Goal: Book appointment/travel/reservation

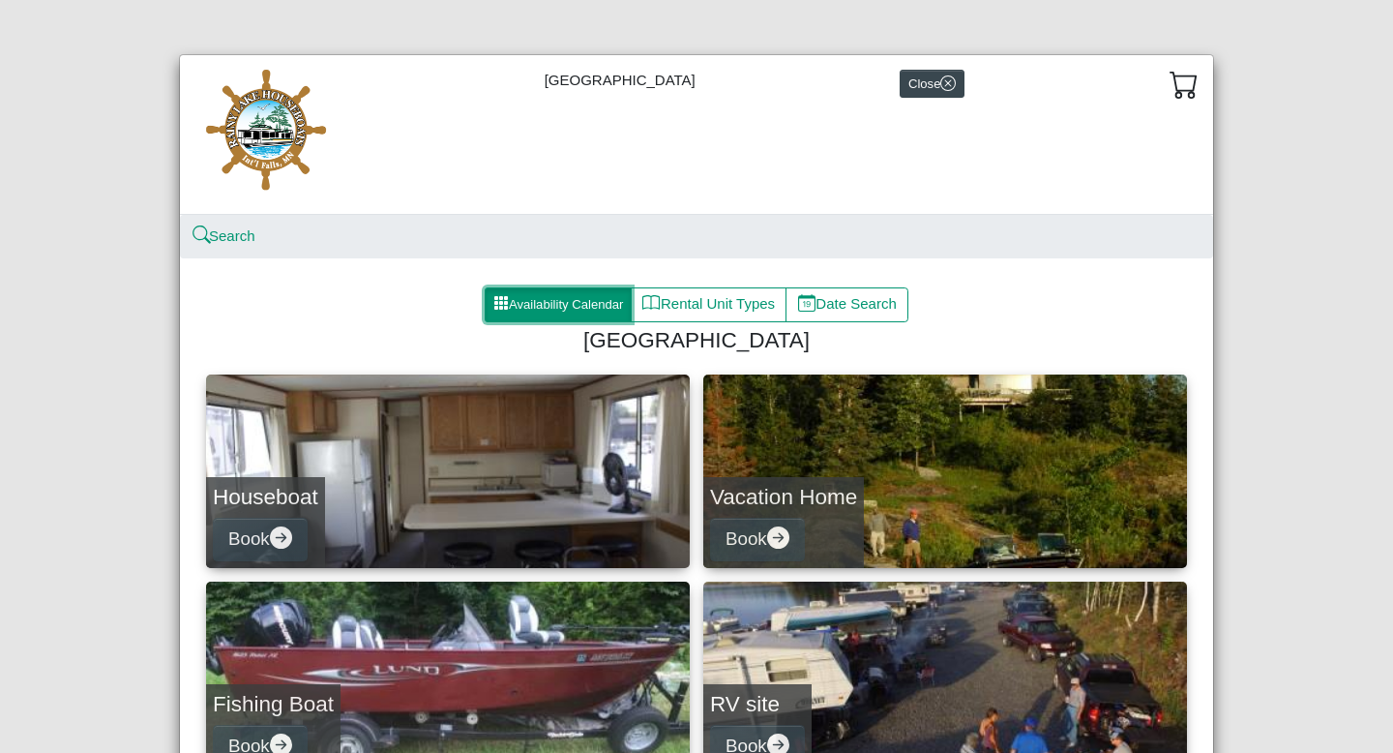
click at [570, 303] on button "Availability Calendar" at bounding box center [558, 304] width 147 height 35
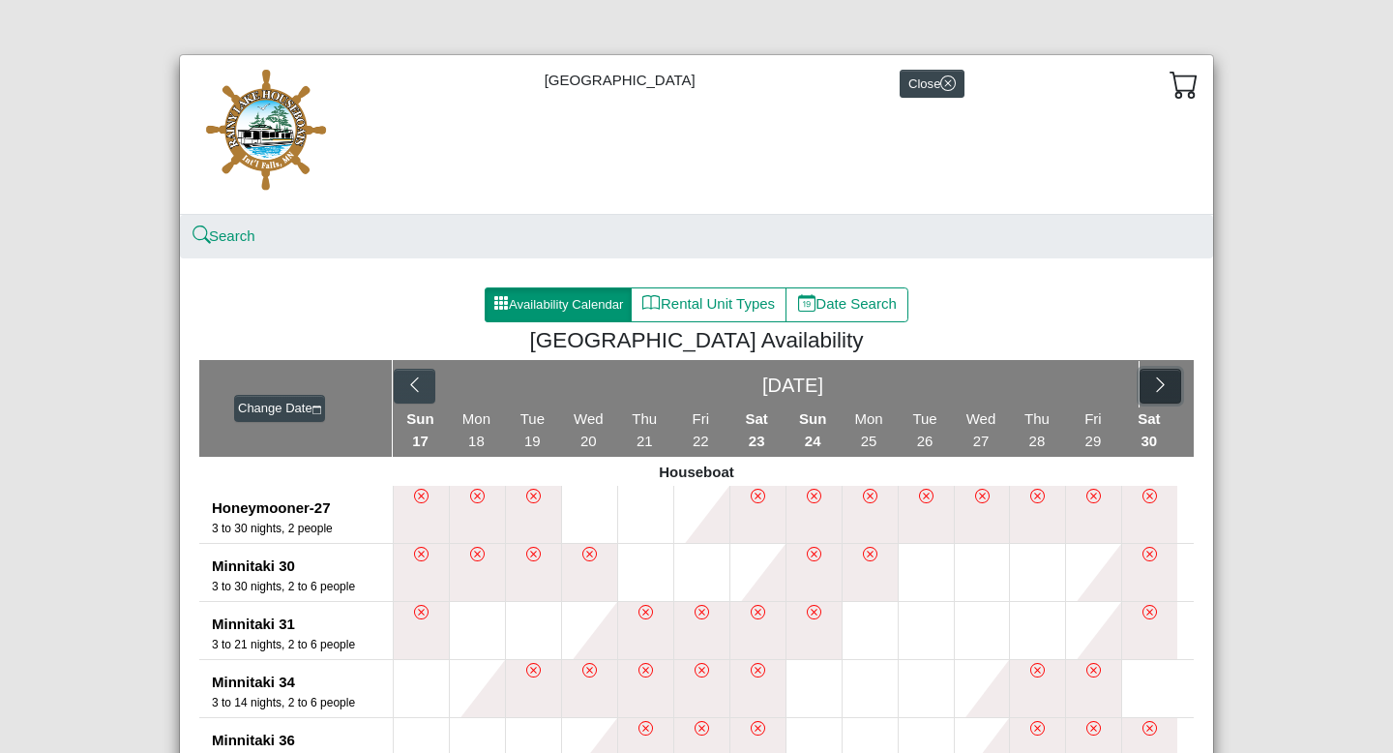
click at [1163, 389] on button "button" at bounding box center [1161, 386] width 42 height 35
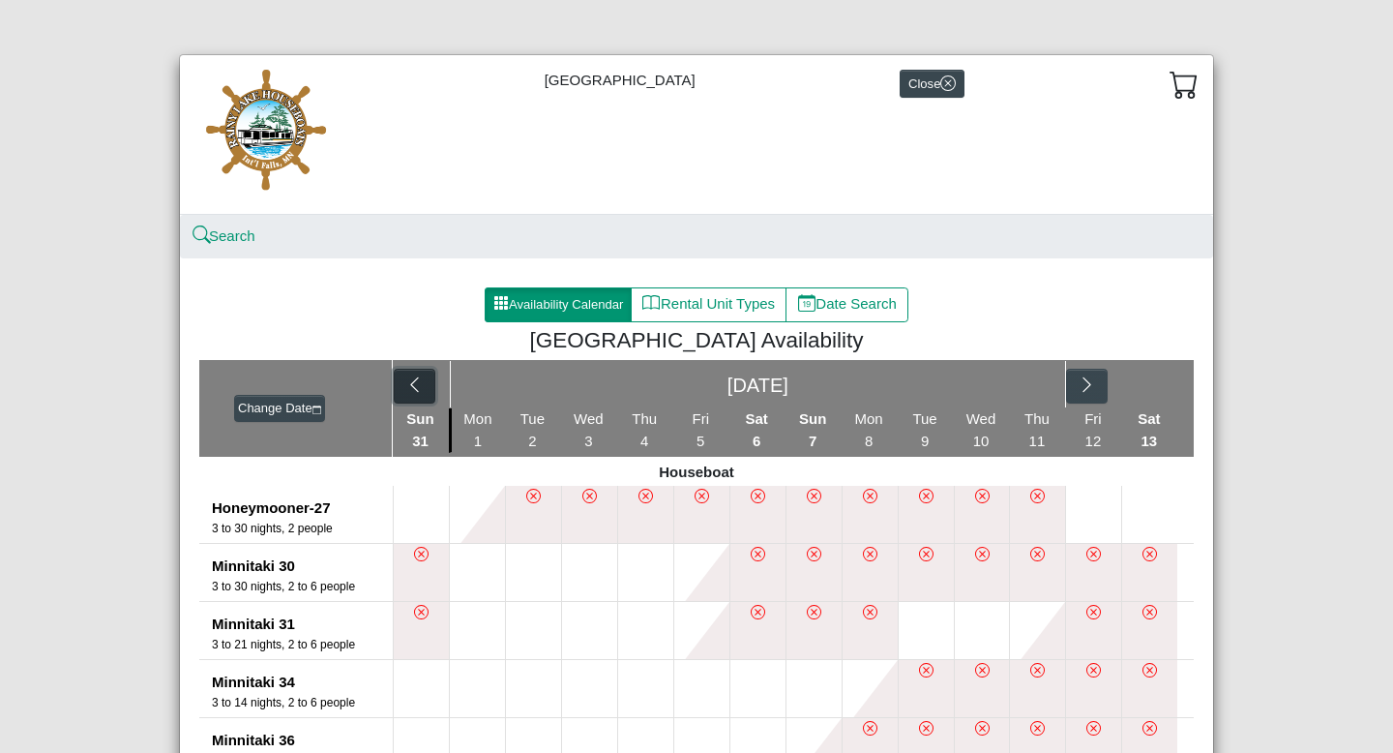
click at [408, 384] on icon "chevron left" at bounding box center [414, 384] width 18 height 18
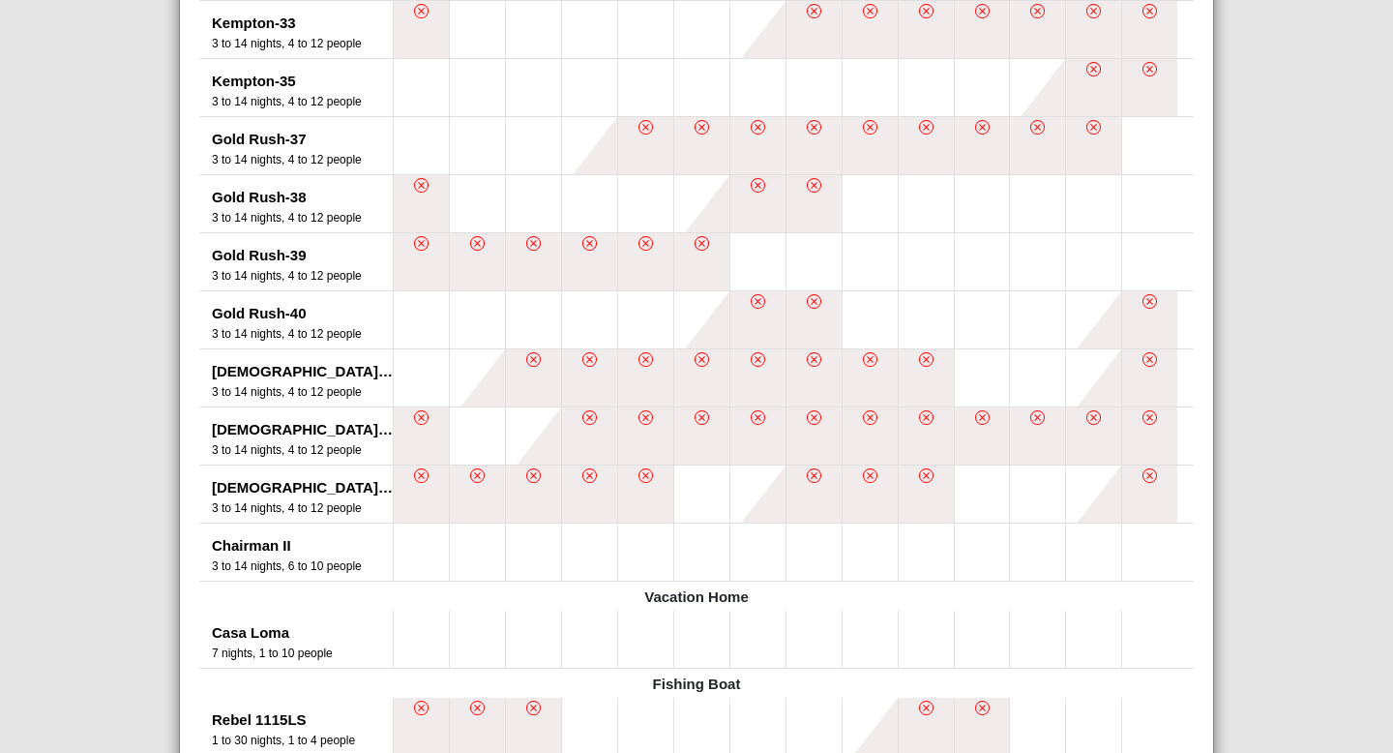
scroll to position [1475, 0]
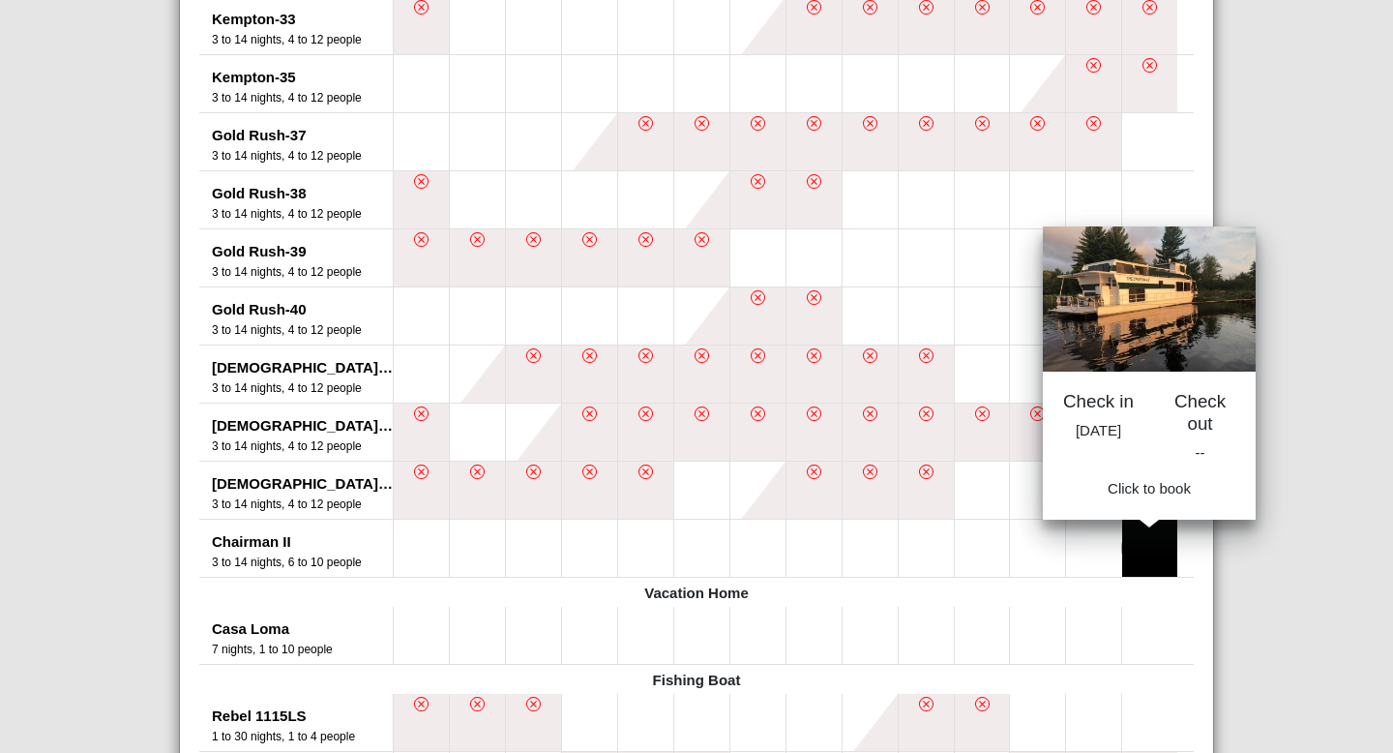
click at [1133, 548] on button at bounding box center [1149, 547] width 55 height 57
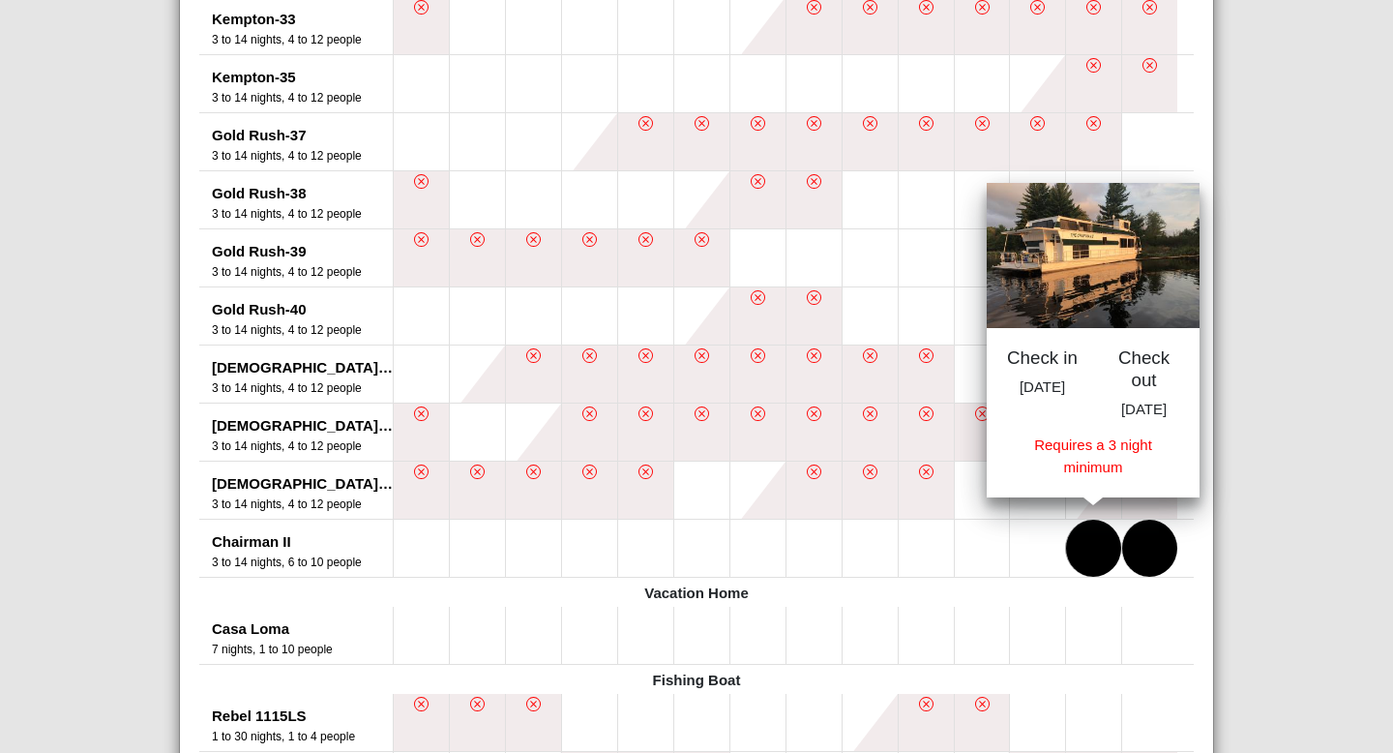
click at [1096, 553] on button at bounding box center [1093, 547] width 55 height 57
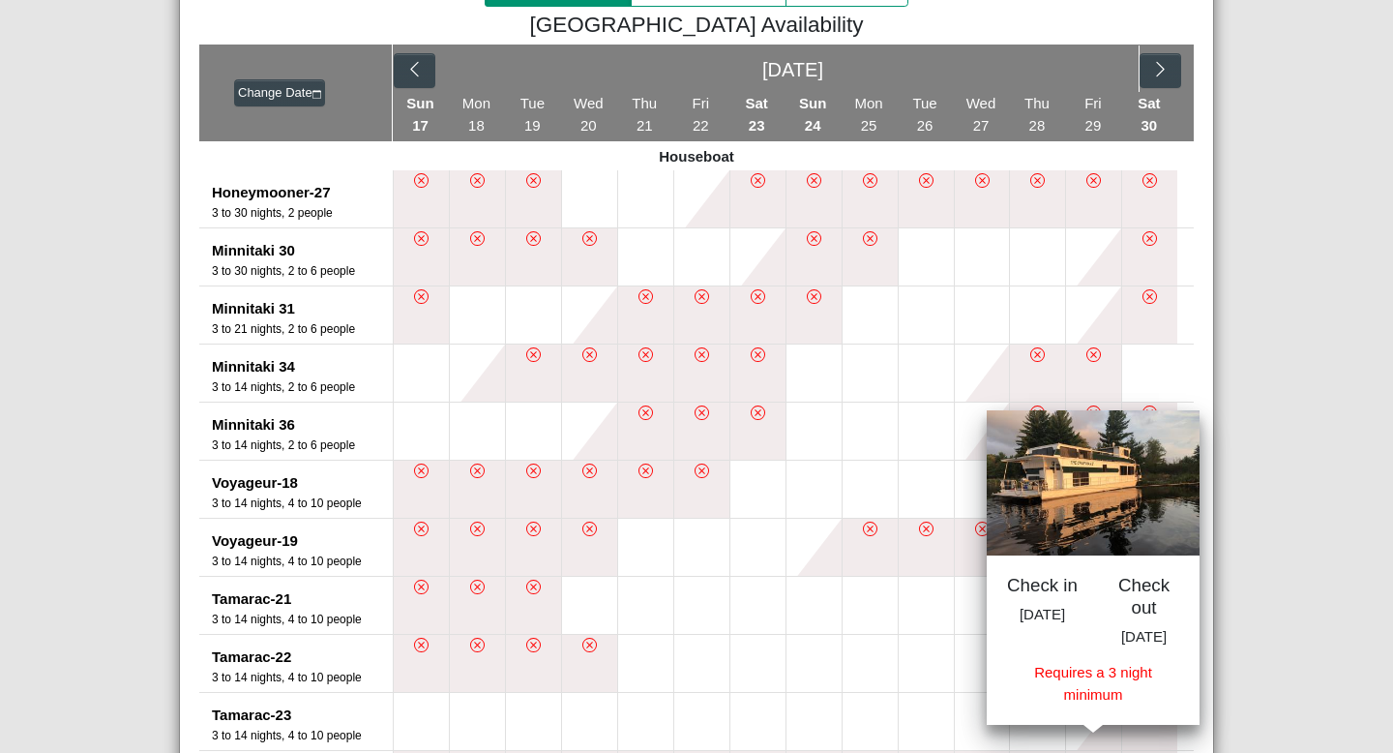
scroll to position [261, 0]
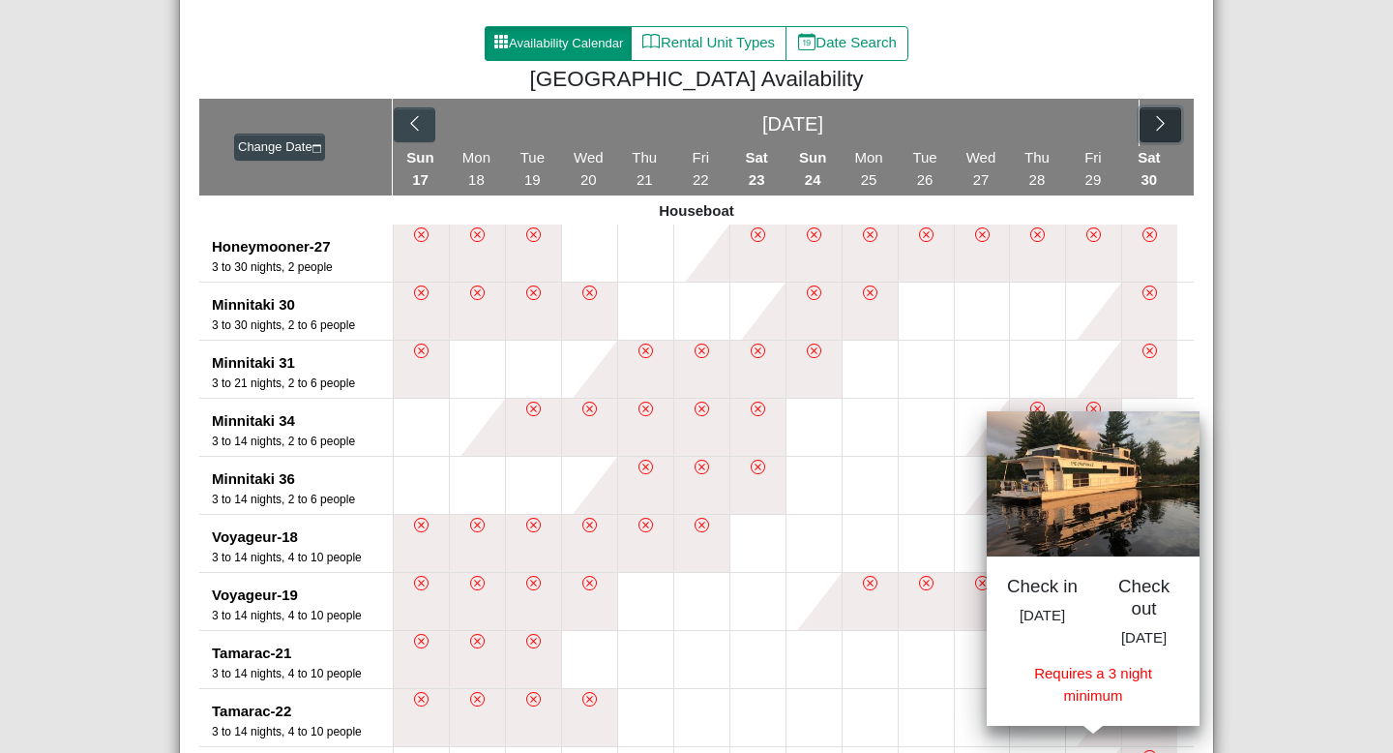
click at [1158, 124] on icon "chevron right" at bounding box center [1160, 123] width 18 height 18
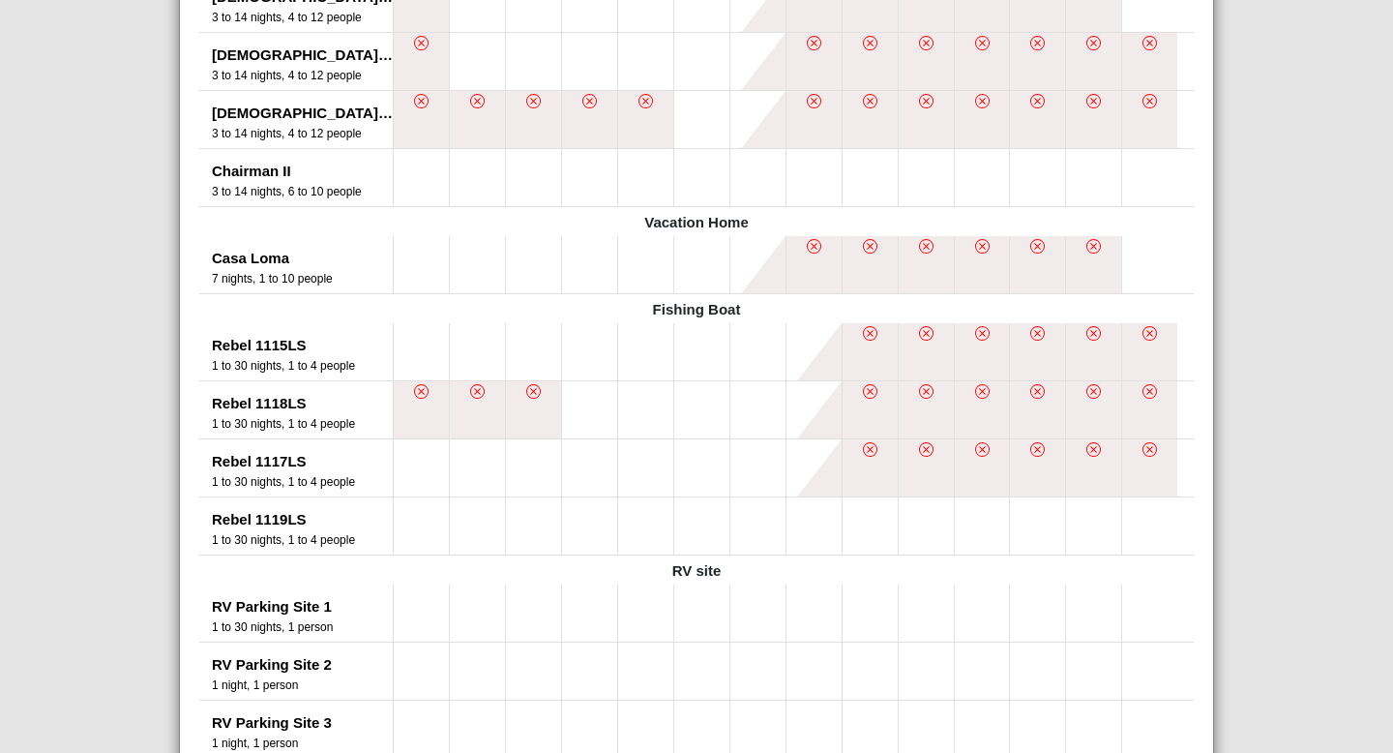
scroll to position [1848, 0]
click at [405, 172] on button at bounding box center [421, 175] width 55 height 57
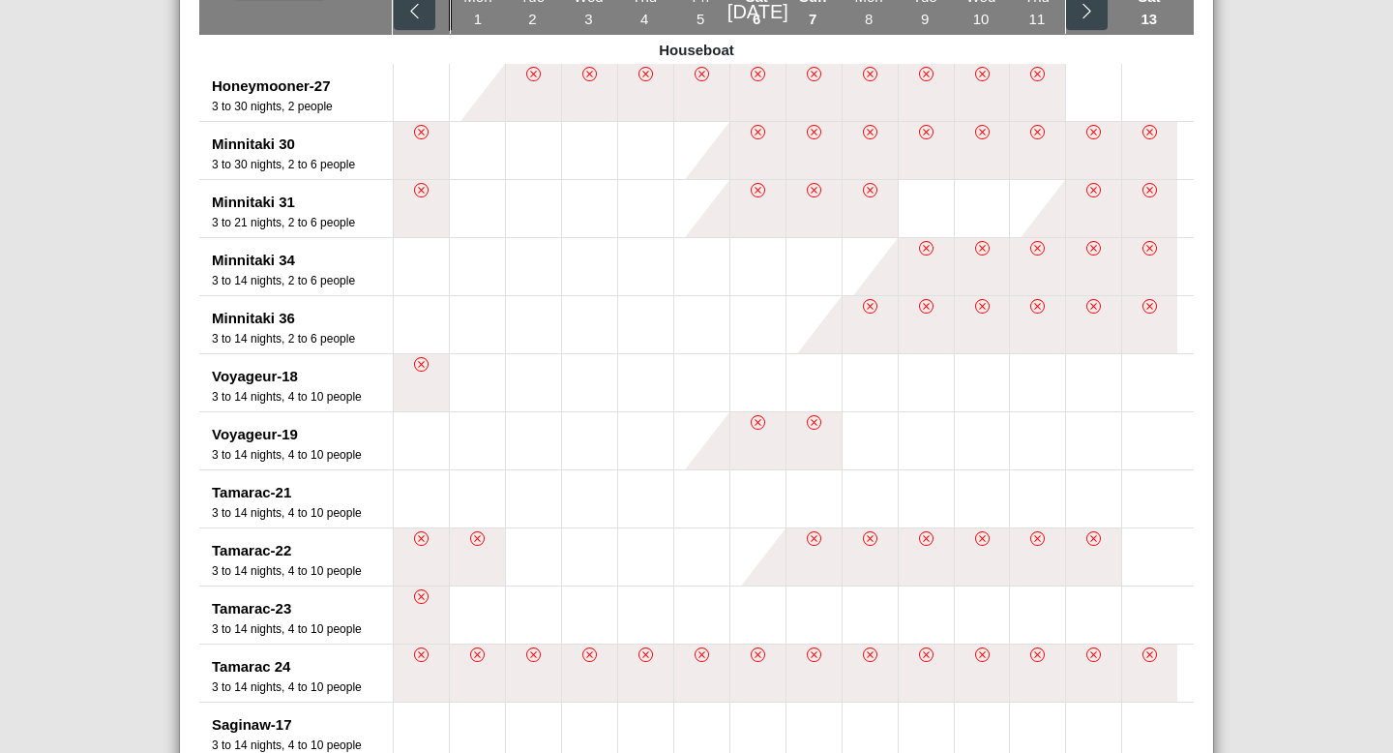
scroll to position [0, 0]
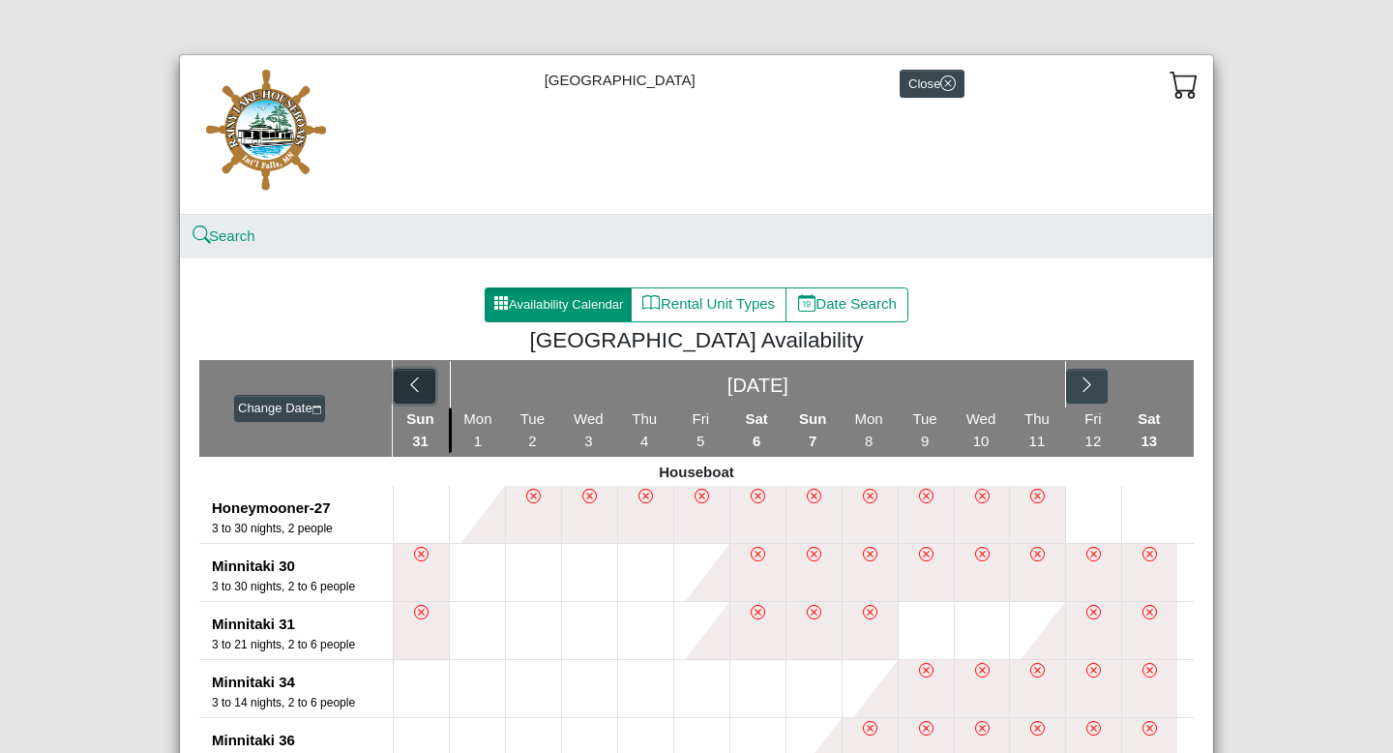
click at [408, 392] on icon "chevron left" at bounding box center [414, 384] width 18 height 18
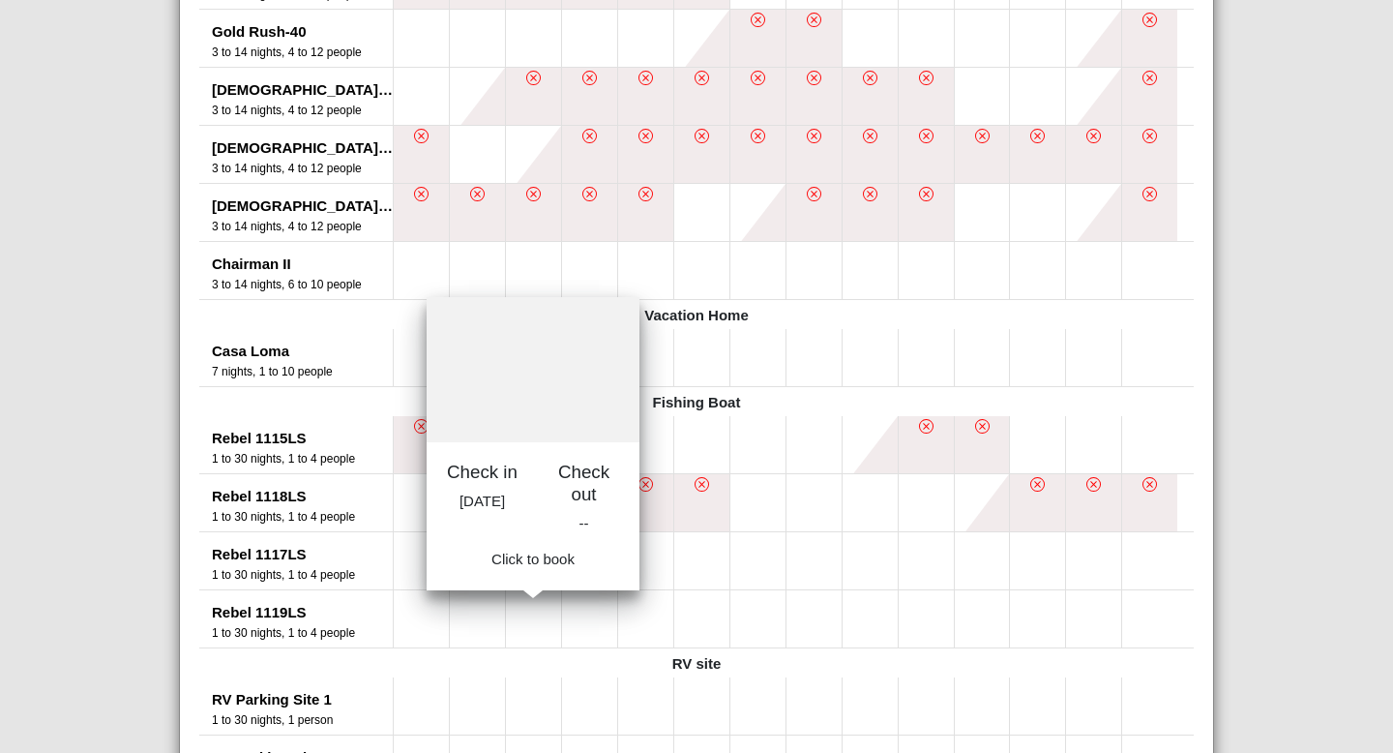
scroll to position [1812, 0]
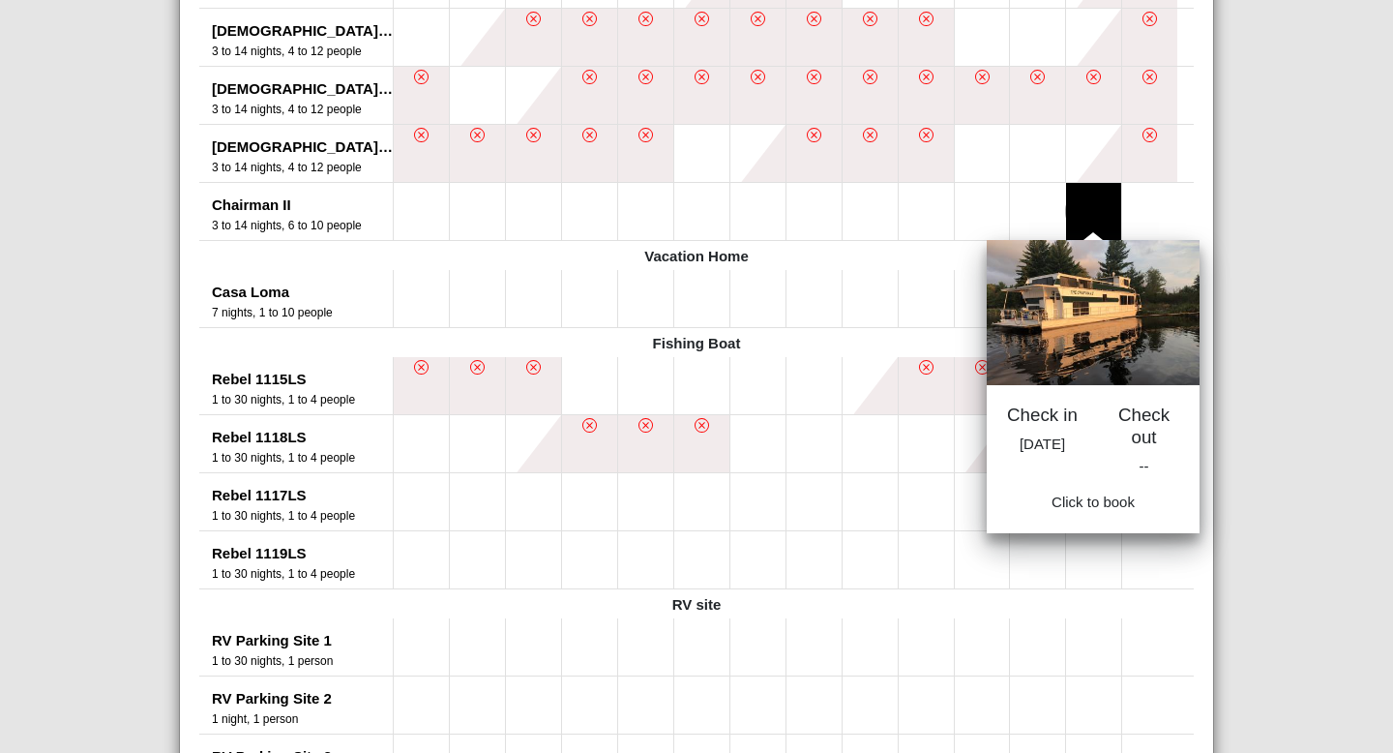
click at [1082, 215] on button at bounding box center [1093, 211] width 55 height 57
click at [1094, 200] on button at bounding box center [1093, 211] width 55 height 57
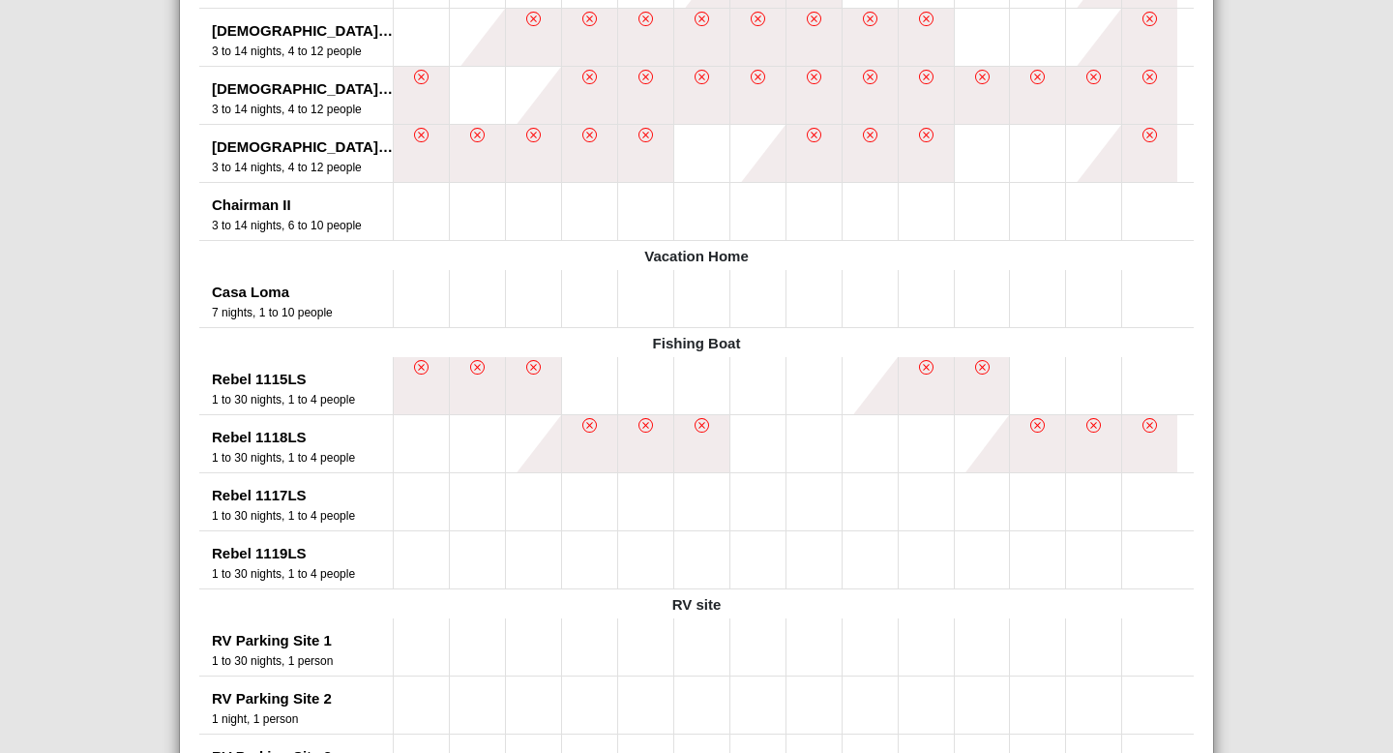
drag, startPoint x: 1089, startPoint y: 210, endPoint x: 1170, endPoint y: 197, distance: 82.2
click at [1171, 198] on ul at bounding box center [793, 211] width 801 height 57
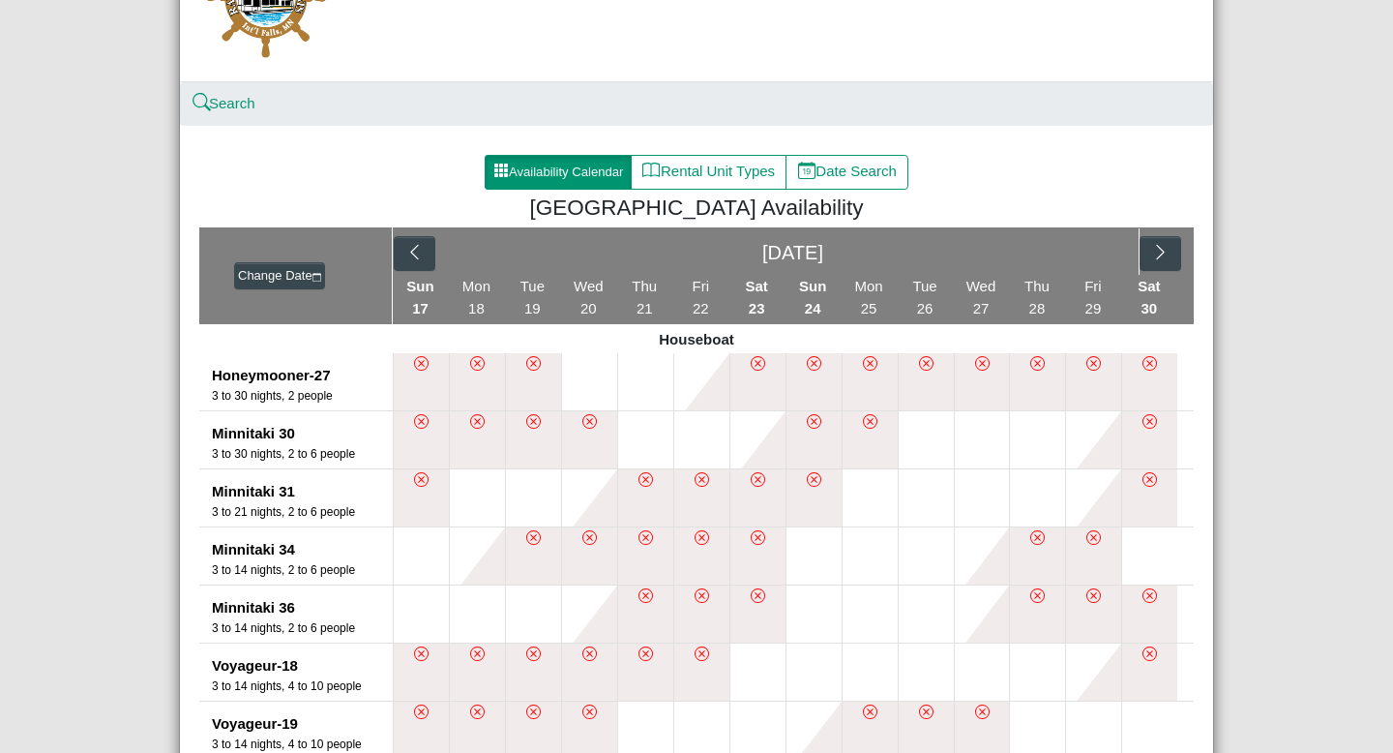
scroll to position [0, 0]
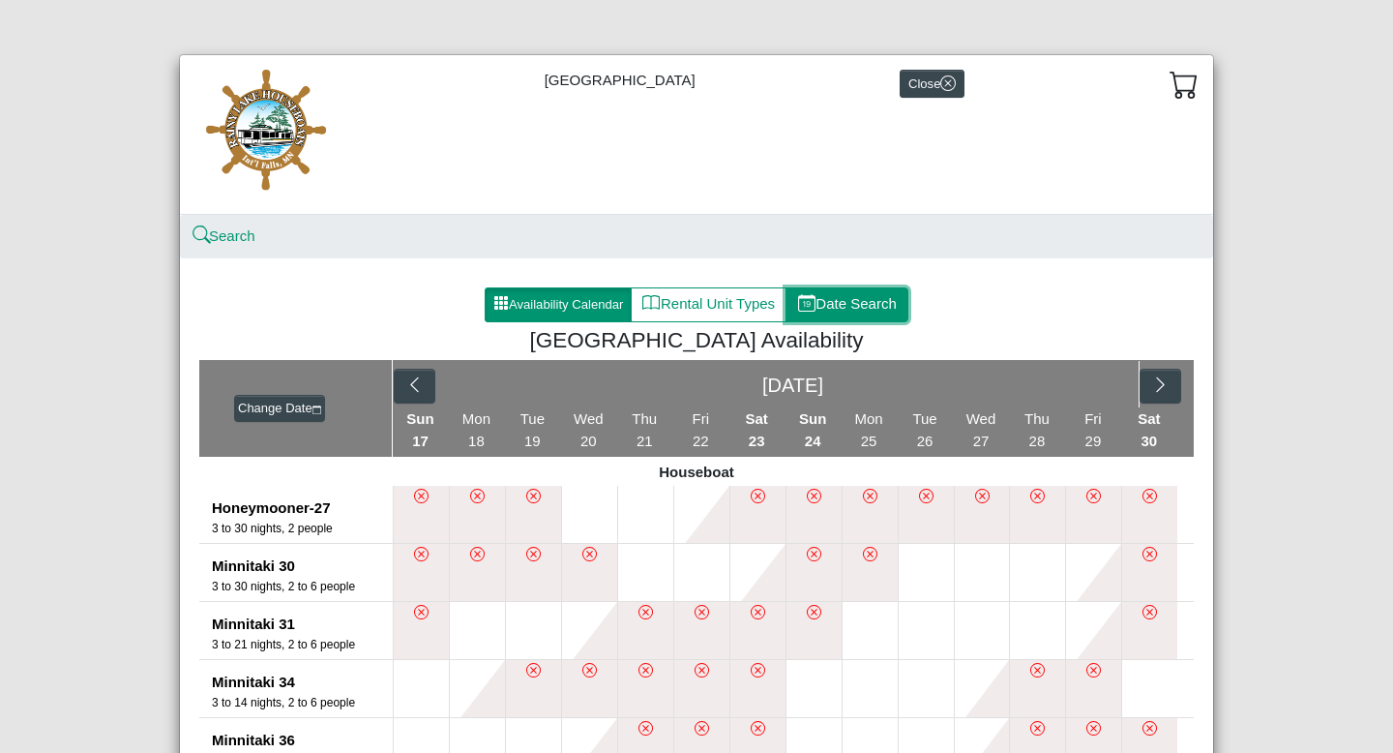
click at [867, 305] on button "Date Search" at bounding box center [846, 304] width 123 height 35
select select "*"
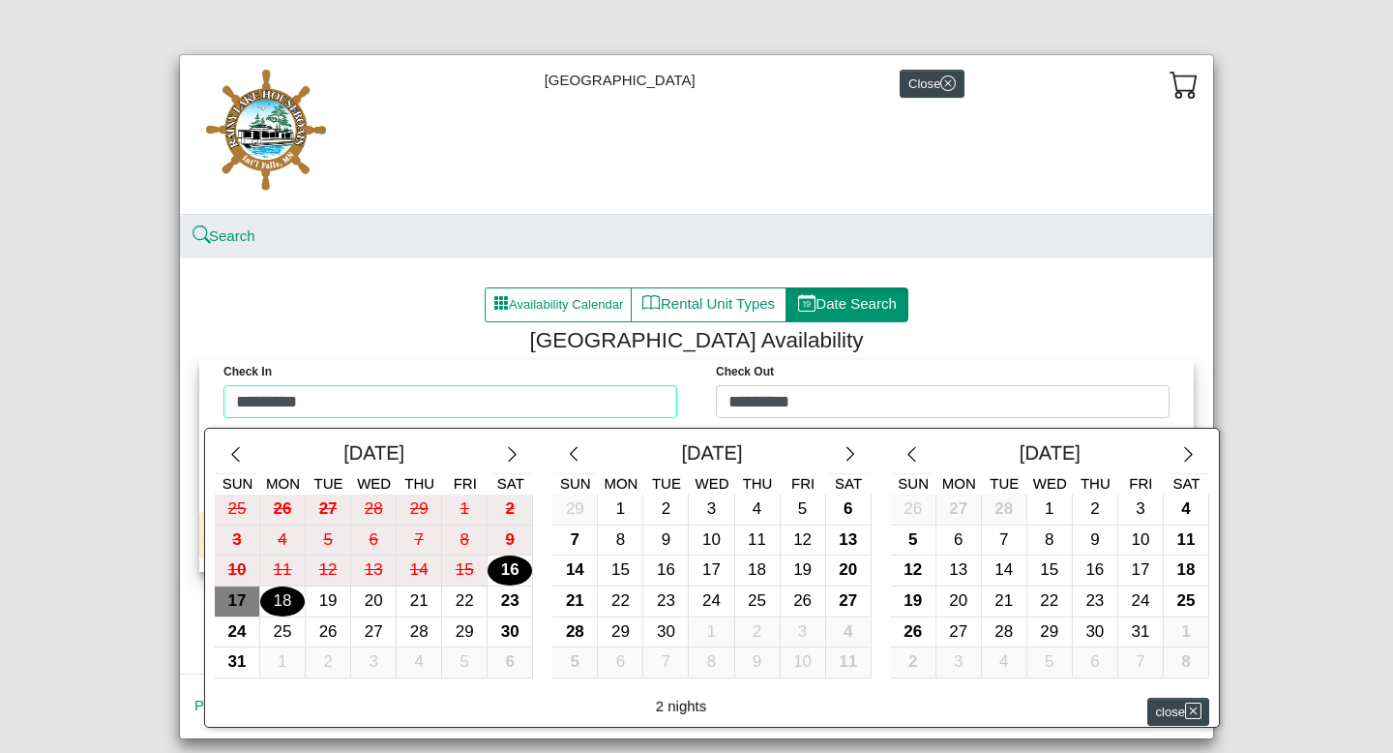
click at [539, 393] on div "Check in ********* Check Out ********* [DATE] Sun Mon Tue Wed Thu Fri Sat 25 26…" at bounding box center [696, 394] width 985 height 68
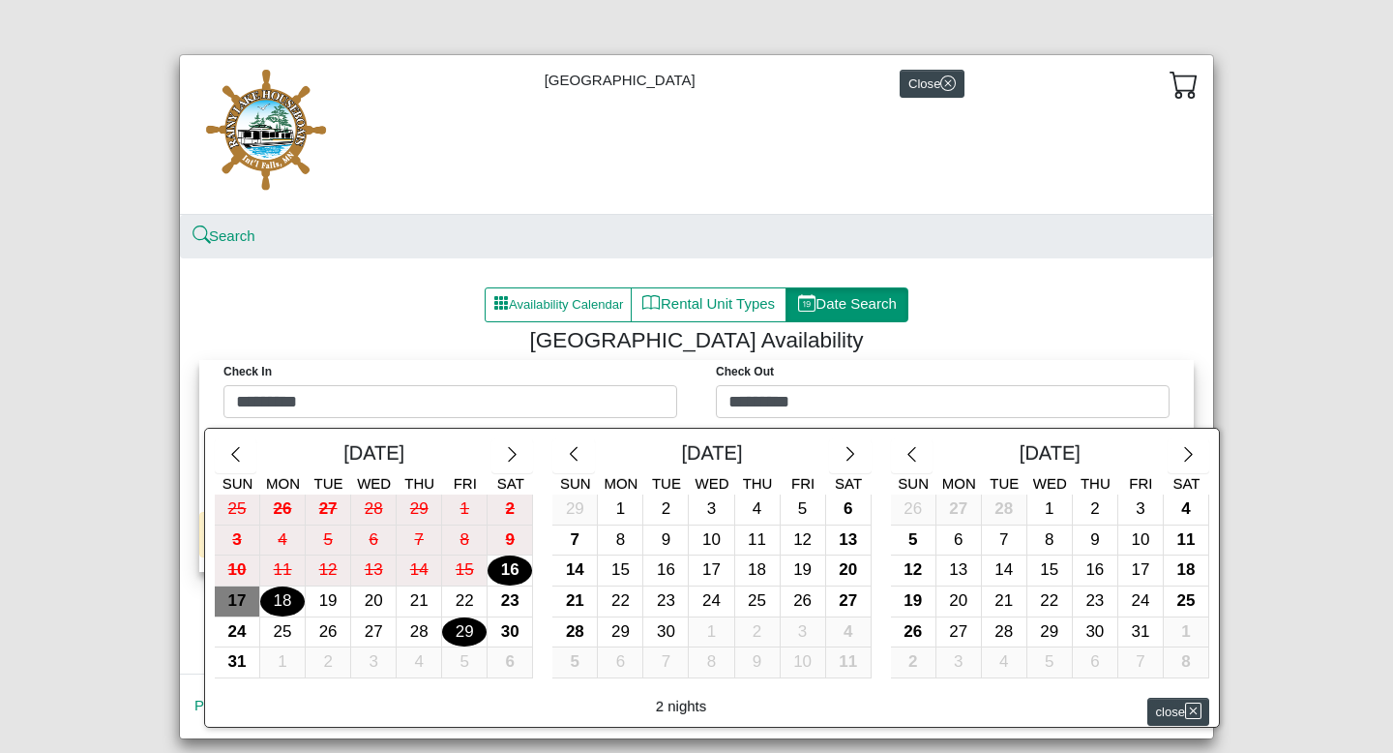
click at [456, 632] on div "29" at bounding box center [464, 632] width 44 height 30
type input "*********"
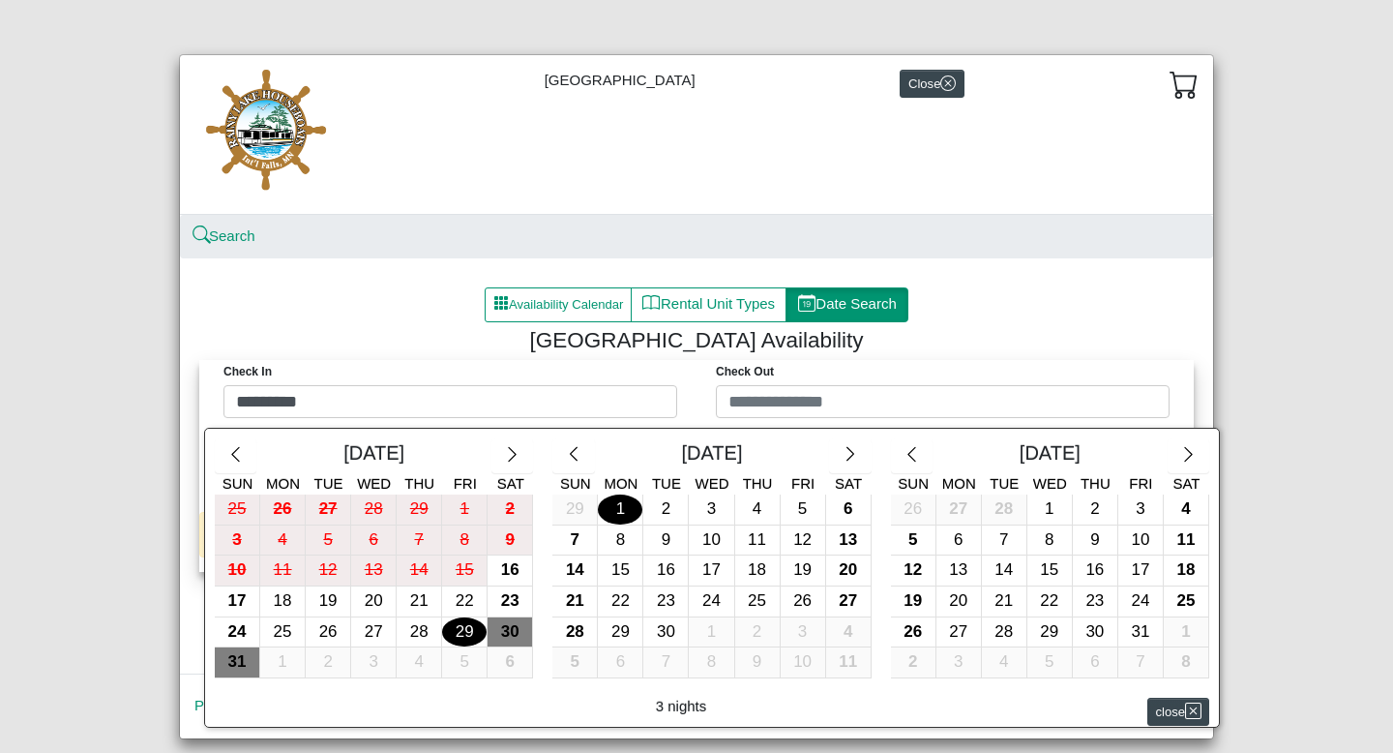
click at [612, 513] on div "1" at bounding box center [620, 509] width 44 height 30
type input "********"
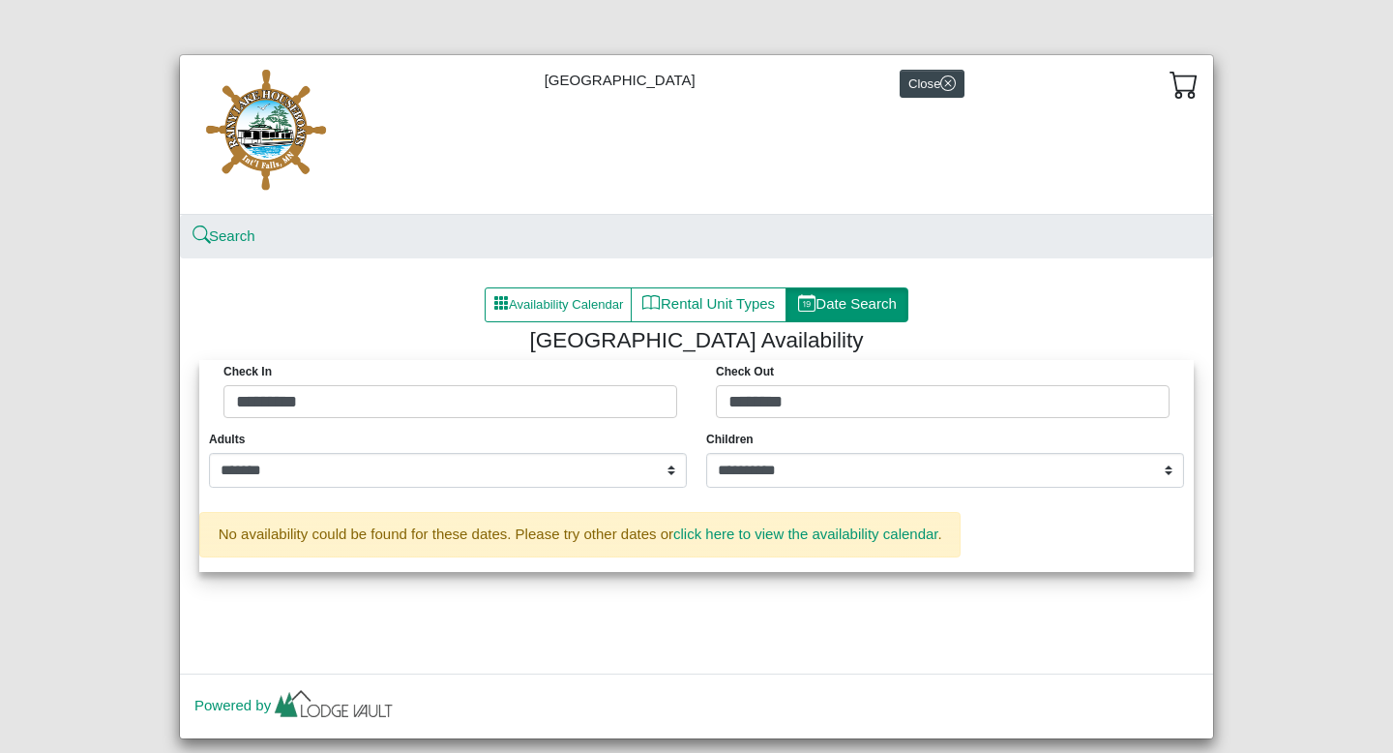
scroll to position [42, 0]
